Goal: Task Accomplishment & Management: Use online tool/utility

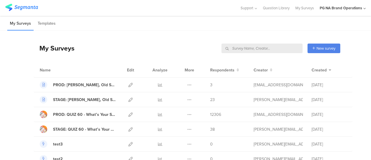
click at [266, 48] on input "text" at bounding box center [262, 49] width 81 height 10
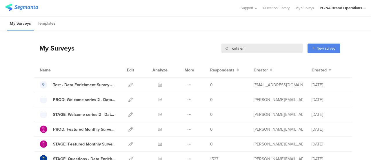
scroll to position [31, 0]
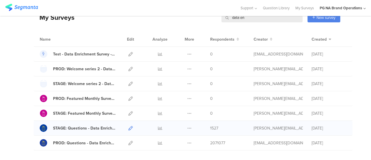
click at [129, 127] on icon at bounding box center [131, 128] width 4 height 4
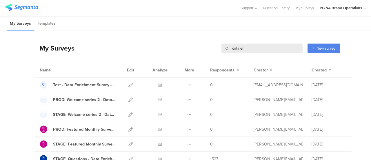
click at [253, 49] on input "data en" at bounding box center [262, 49] width 81 height 10
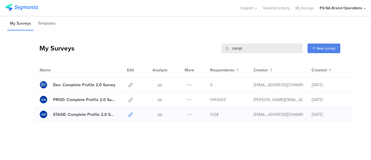
click at [130, 114] on icon at bounding box center [131, 114] width 4 height 4
click at [251, 46] on input "compl" at bounding box center [262, 49] width 81 height 10
click at [131, 113] on icon at bounding box center [131, 114] width 4 height 4
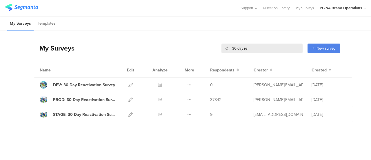
click at [253, 50] on input "30 day re" at bounding box center [262, 49] width 81 height 10
type input "P"
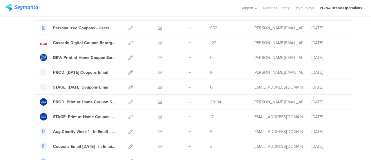
scroll to position [67, 0]
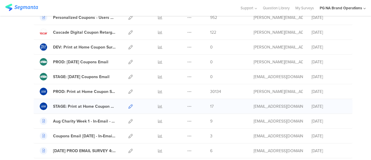
type input "coupon"
click at [129, 105] on icon at bounding box center [131, 106] width 4 height 4
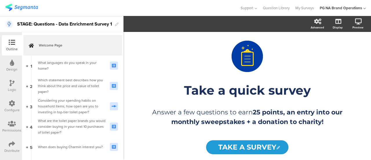
click at [11, 105] on icon at bounding box center [12, 103] width 6 height 6
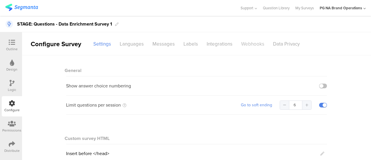
click at [245, 39] on div "Webhooks" at bounding box center [253, 44] width 32 height 10
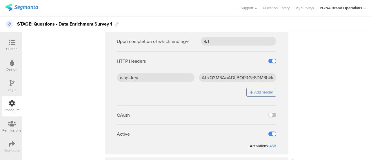
scroll to position [102, 0]
click at [232, 77] on input "ALxQ3M3AoADljBOPRGc8DM3bkMAAA5rg" at bounding box center [238, 77] width 78 height 9
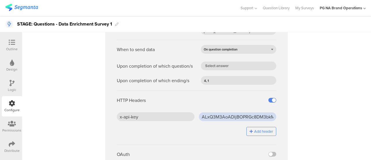
scroll to position [63, 0]
paste input "UB561barJsaYG3QAMAOAPTOFmzFlsaB1"
type input "UB561barJsaYG3QAMAOAPTOFmzFlsaB1"
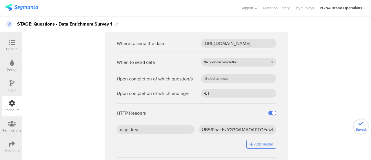
scroll to position [46, 0]
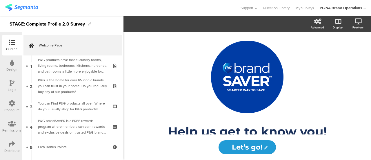
click at [12, 128] on div "Permissions" at bounding box center [11, 130] width 19 height 5
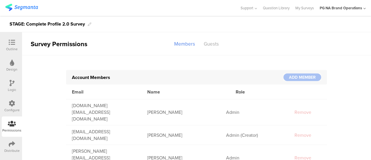
click at [9, 103] on icon at bounding box center [12, 103] width 6 height 6
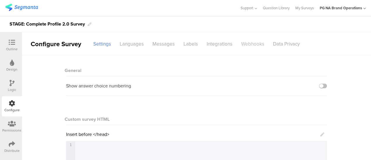
click at [252, 39] on div "Webhooks" at bounding box center [253, 44] width 32 height 10
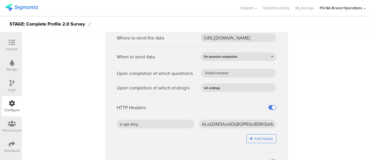
scroll to position [221, 0]
click at [234, 123] on input "ALxQ3M3AoADljBOPRGc8DM3bkMAAA5rg" at bounding box center [238, 123] width 78 height 9
click at [230, 101] on div "HTTP Headers" at bounding box center [197, 106] width 160 height 19
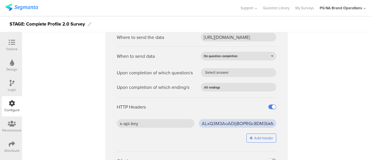
click at [223, 119] on input "ALxQ3M3AoADljBOPRGc8DM3bkMAAA5rg" at bounding box center [238, 123] width 78 height 9
paste input "UB561barJsaYG3QAMAOAPTOFmzFlsaB1"
type input "UB561barJsaYG3QAMAOAPTOFmzFlsaB1"
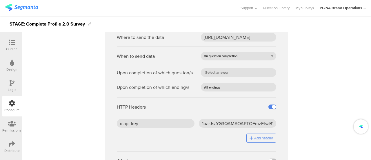
scroll to position [0, 0]
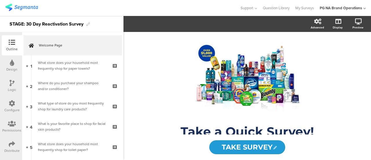
click at [12, 107] on div "Configure" at bounding box center [11, 109] width 15 height 5
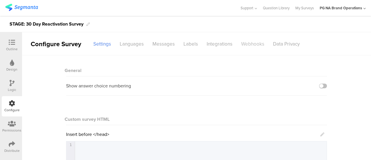
click at [245, 41] on div "Webhooks" at bounding box center [253, 44] width 32 height 10
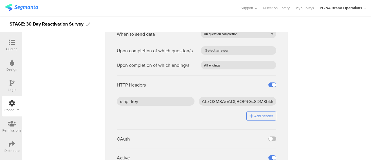
scroll to position [78, 0]
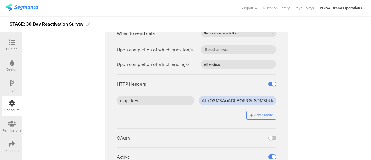
click at [223, 98] on input "ALxQ3M3AoADljBOPRGc8DM3bkMAAA5rg" at bounding box center [238, 100] width 78 height 9
paste input "UB561barJsaYG3QAMAOAPTOFmzFlsaB1"
type input "UB561barJsaYG3QAMAOAPTOFmzFlsaB1"
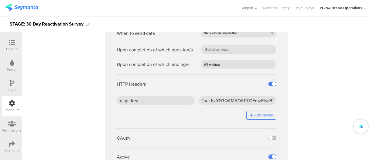
scroll to position [0, 0]
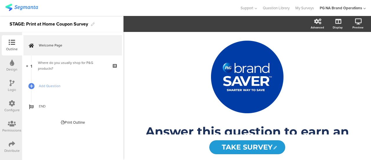
click at [10, 102] on icon at bounding box center [12, 103] width 6 height 6
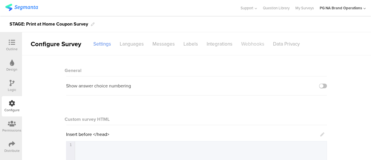
click at [248, 40] on div "Webhooks" at bounding box center [253, 44] width 32 height 10
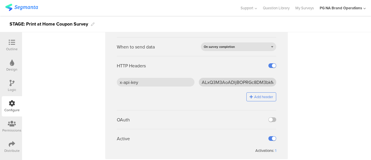
scroll to position [66, 0]
click at [215, 83] on input "ALxQ3M3AoADljBOPRGc8DM3bkMAAA5rg" at bounding box center [238, 81] width 78 height 9
paste input "UB561barJsaYG3QAMAOAPTOFmzFlsaB1"
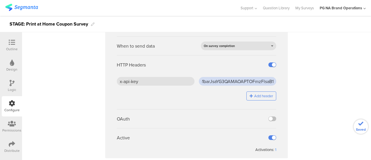
type input "UB561barJsaYG3QAMAOAPTOFmzFlsaB1"
